Goal: Check status: Check status

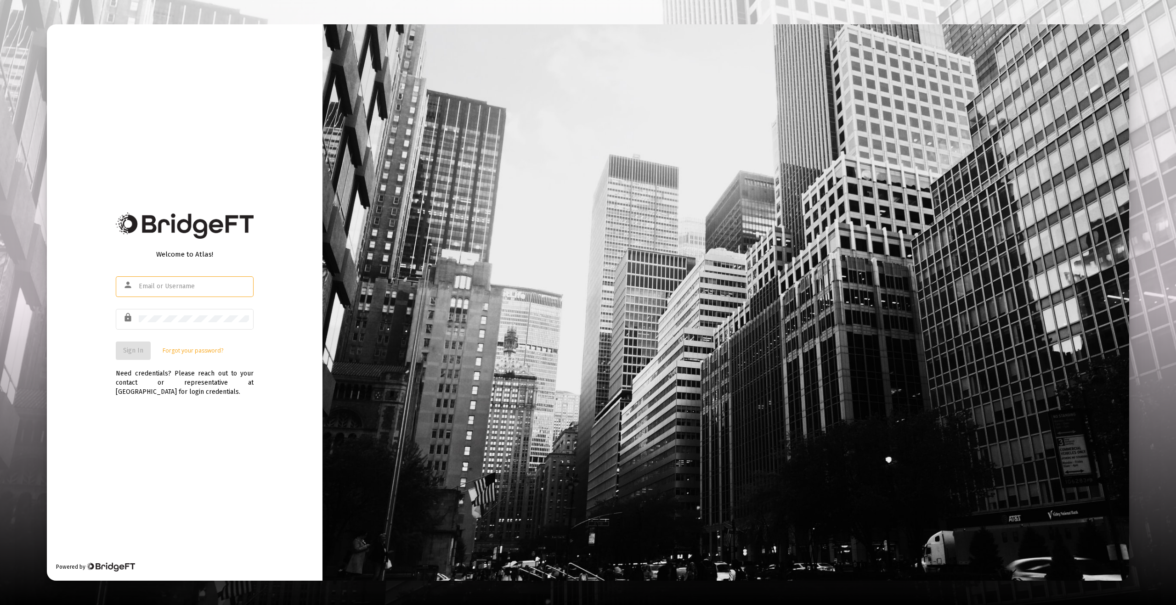
type input "[EMAIL_ADDRESS][DOMAIN_NAME]"
click at [225, 415] on div "Welcome to Atlas! person [EMAIL_ADDRESS][DOMAIN_NAME] lock Sign In Forgot your …" at bounding box center [185, 302] width 276 height 557
click at [116, 348] on button "Sign In" at bounding box center [133, 351] width 35 height 18
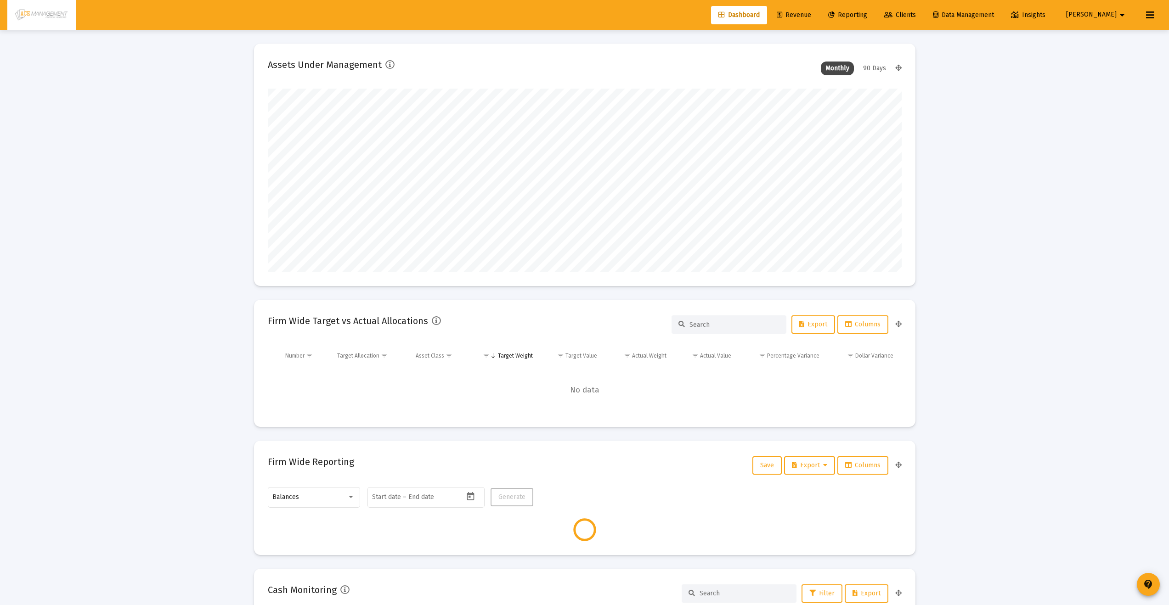
scroll to position [184, 634]
type input "[DATE]"
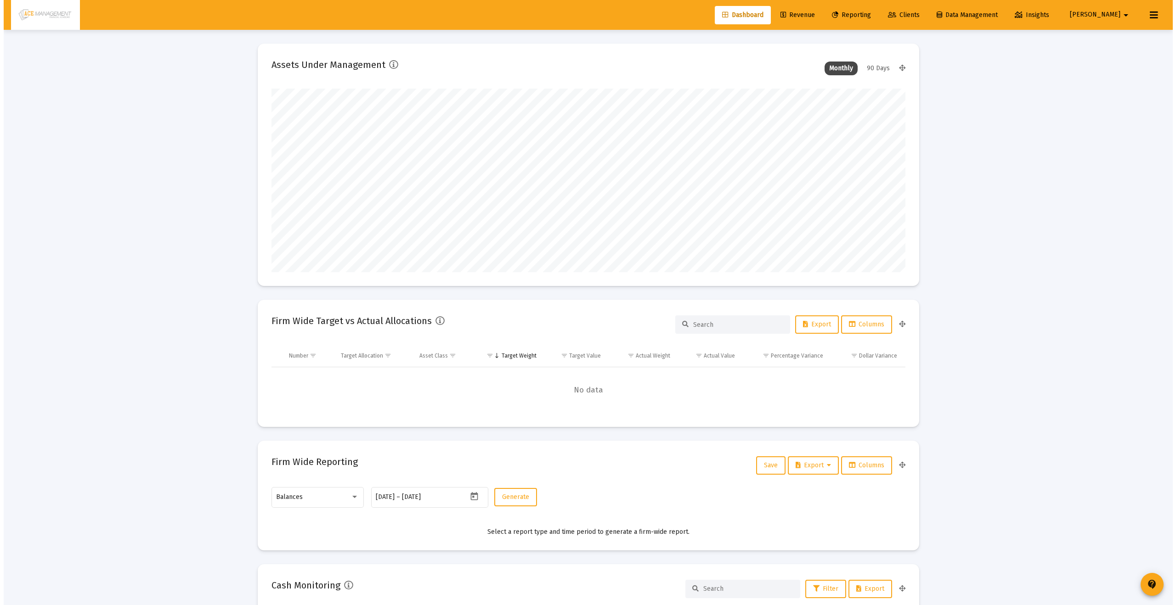
scroll to position [184, 296]
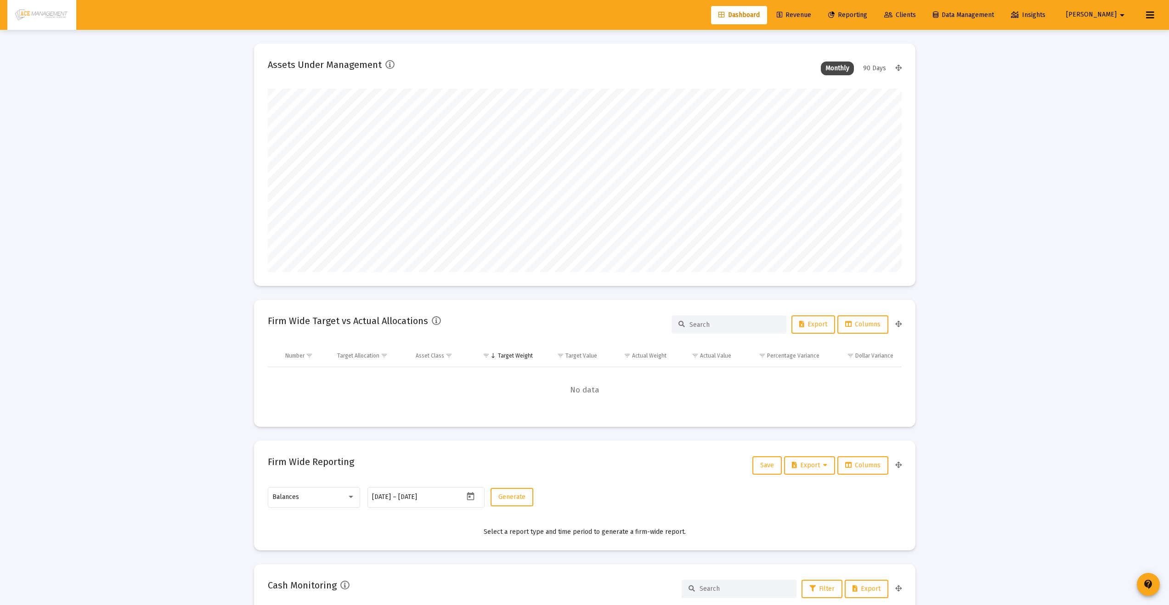
click at [867, 17] on span "Reporting" at bounding box center [847, 15] width 39 height 8
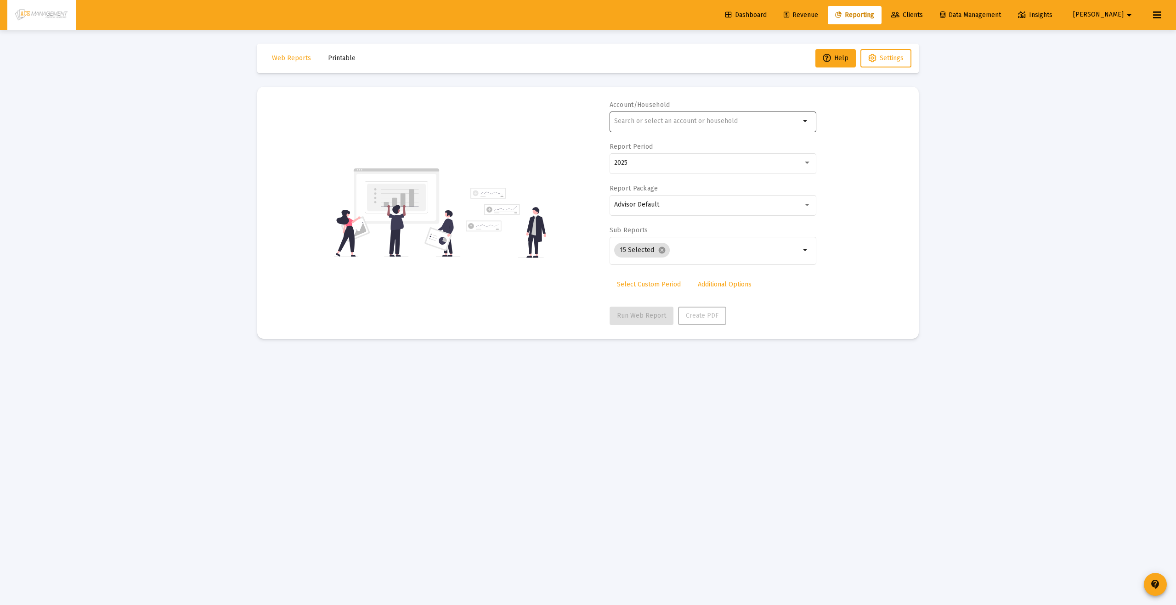
click at [745, 121] on input "text" at bounding box center [707, 121] width 186 height 7
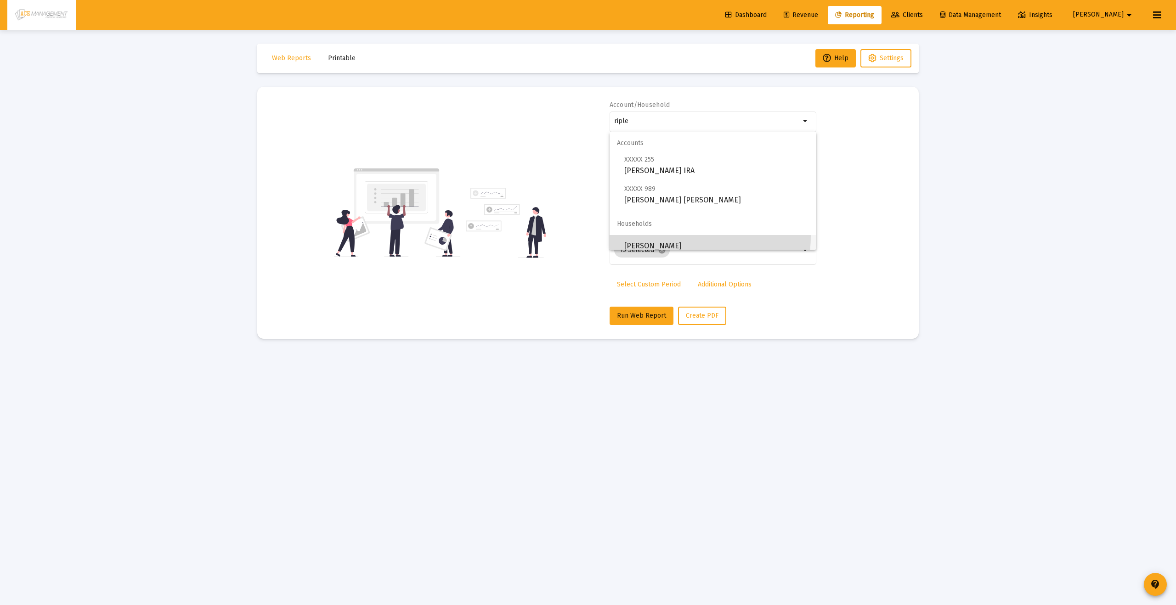
click at [684, 237] on span "[PERSON_NAME]" at bounding box center [716, 246] width 185 height 22
type input "[PERSON_NAME]"
click at [678, 166] on div "2025" at bounding box center [712, 163] width 197 height 23
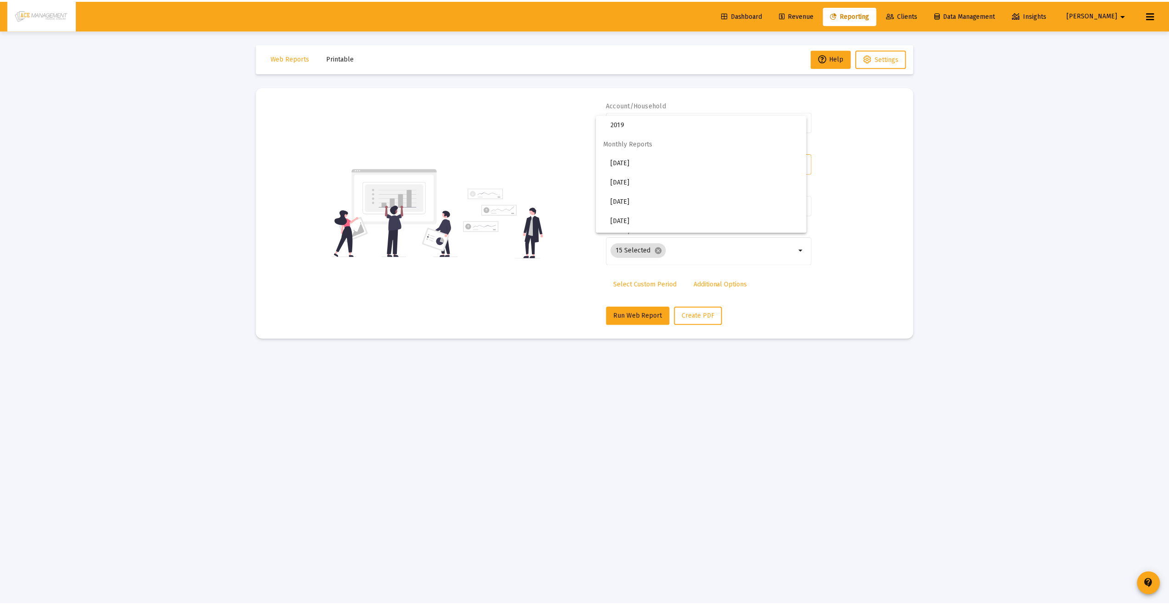
scroll to position [168, 0]
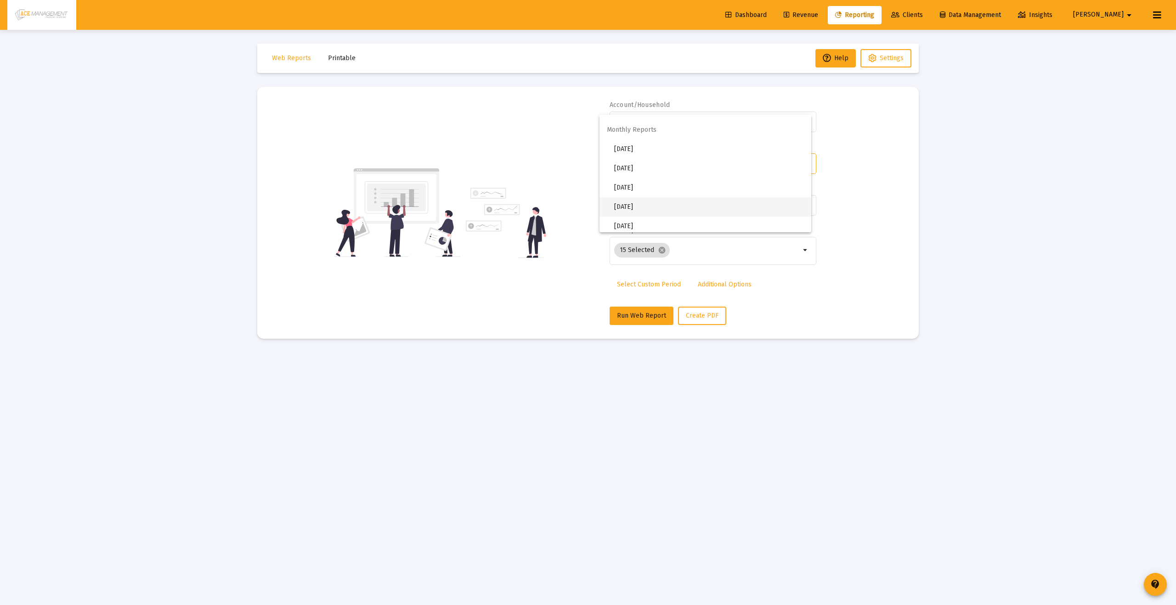
click at [663, 213] on span "[DATE]" at bounding box center [709, 206] width 190 height 19
click at [654, 317] on span "Run Web Report" at bounding box center [641, 316] width 49 height 8
select select "View all"
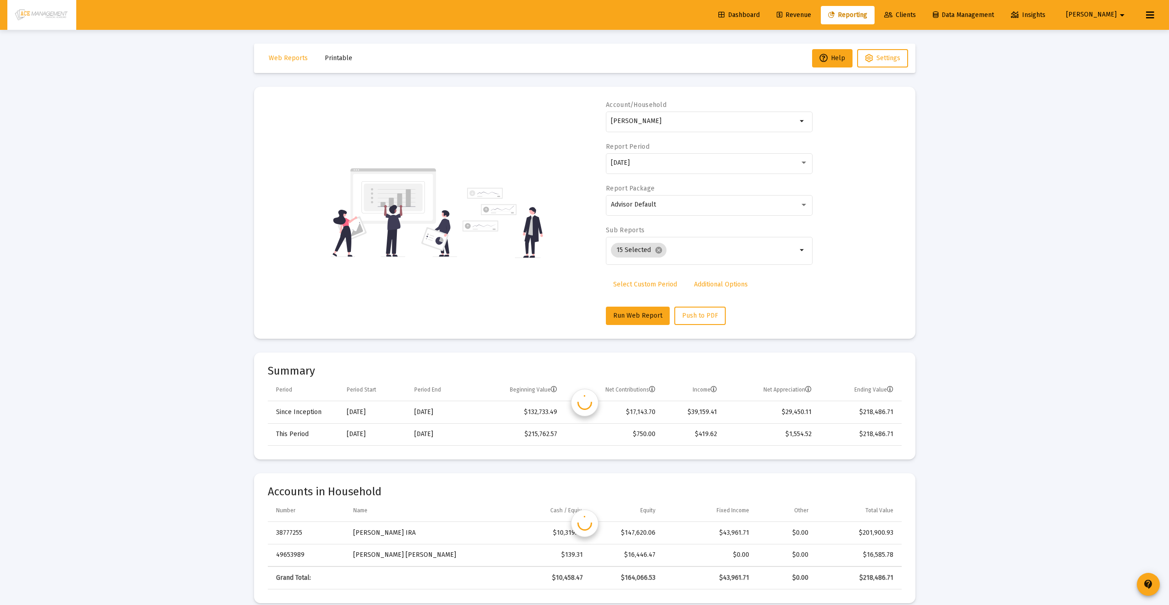
scroll to position [28, 0]
click at [649, 165] on div "[DATE]" at bounding box center [705, 162] width 189 height 7
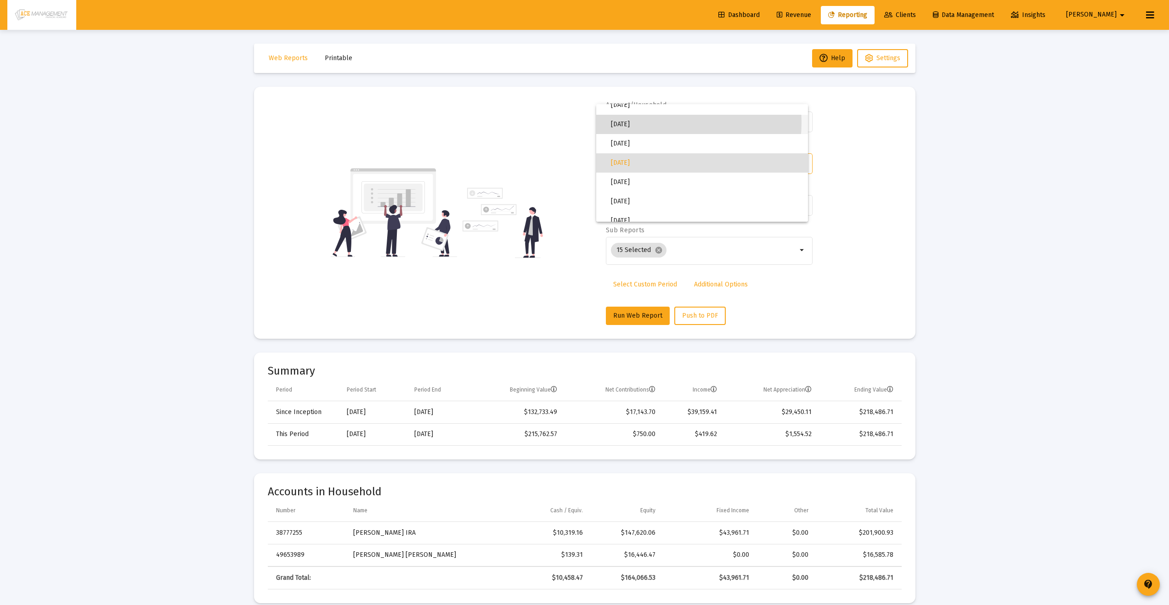
click at [633, 122] on span "[DATE]" at bounding box center [706, 124] width 190 height 19
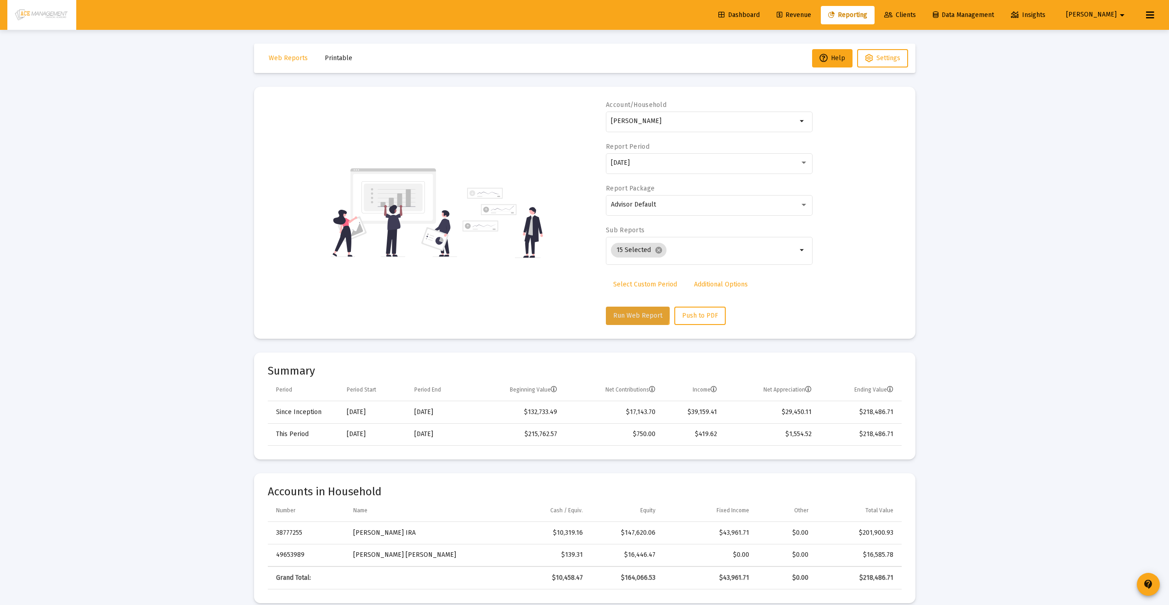
click at [624, 310] on button "Run Web Report" at bounding box center [638, 316] width 64 height 18
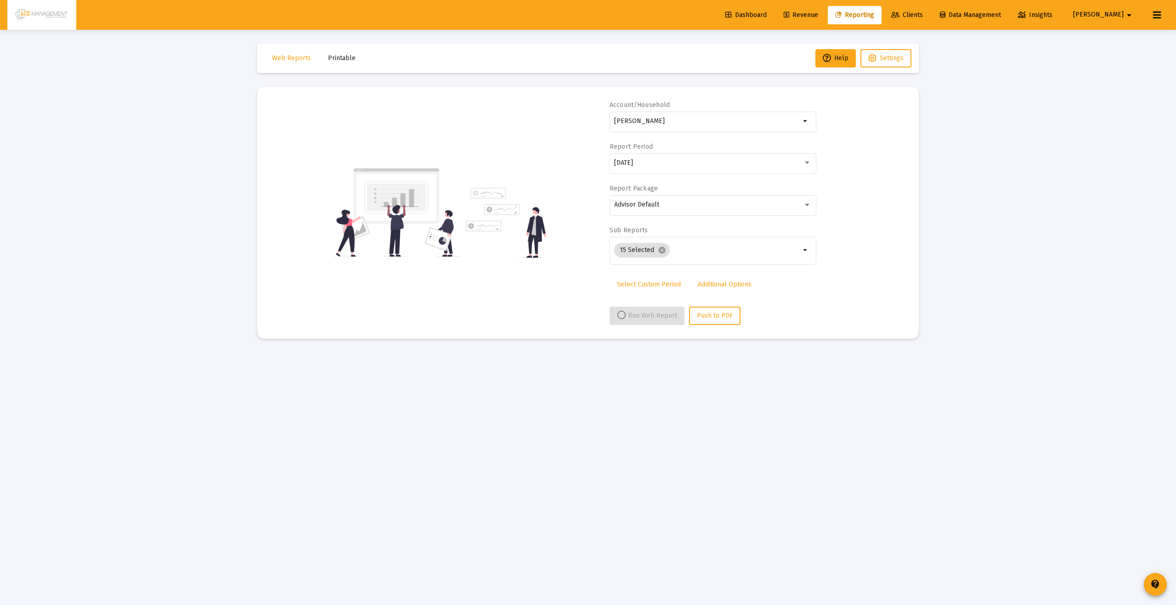
select select "View 1 month"
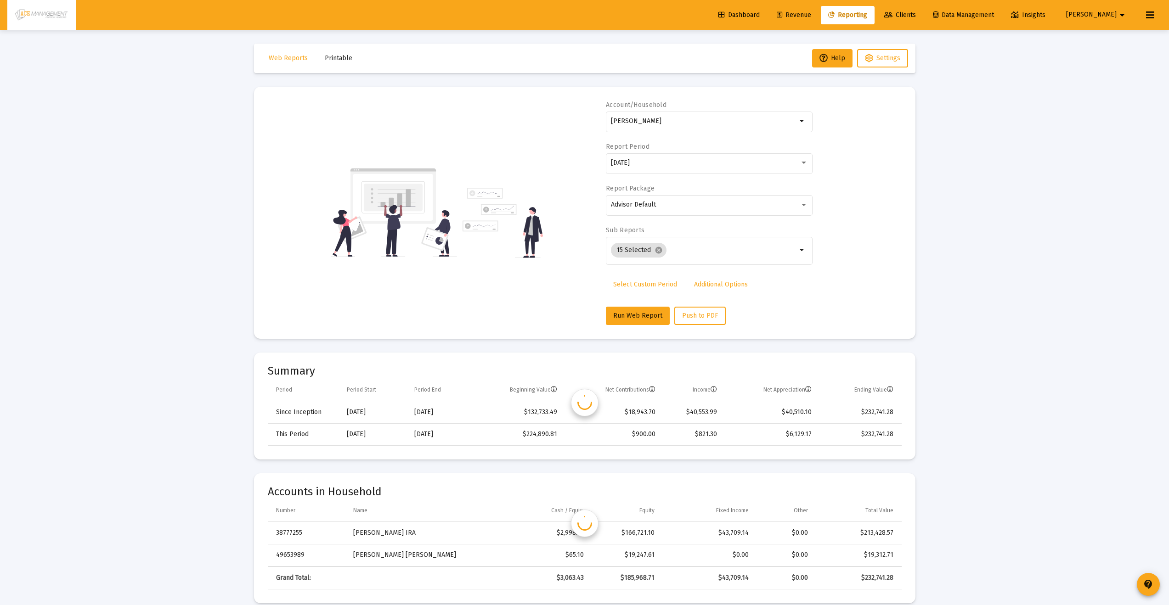
scroll to position [182, 0]
